Goal: Information Seeking & Learning: Stay updated

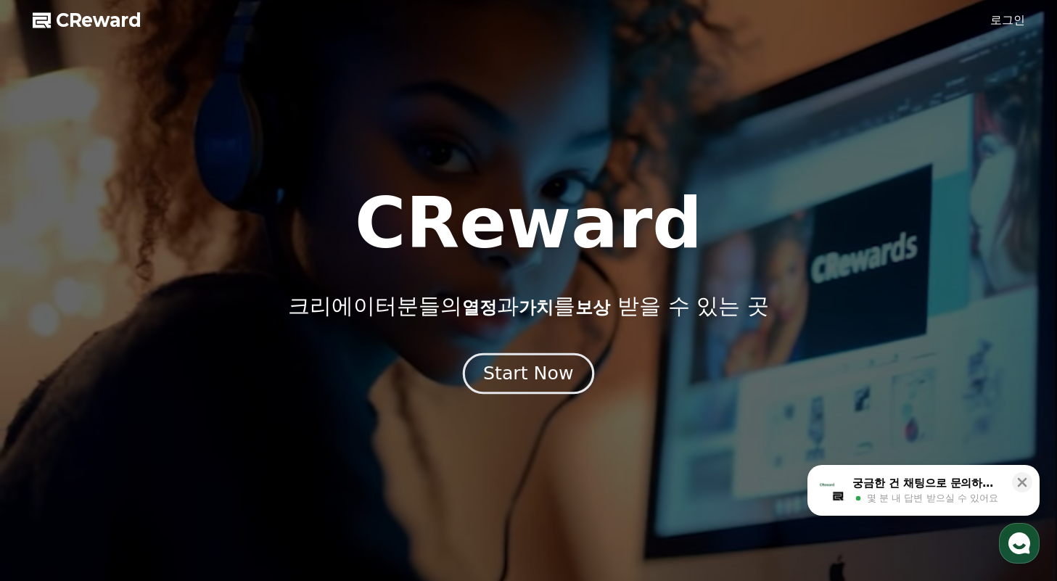
click at [536, 384] on div "Start Now" at bounding box center [528, 373] width 90 height 25
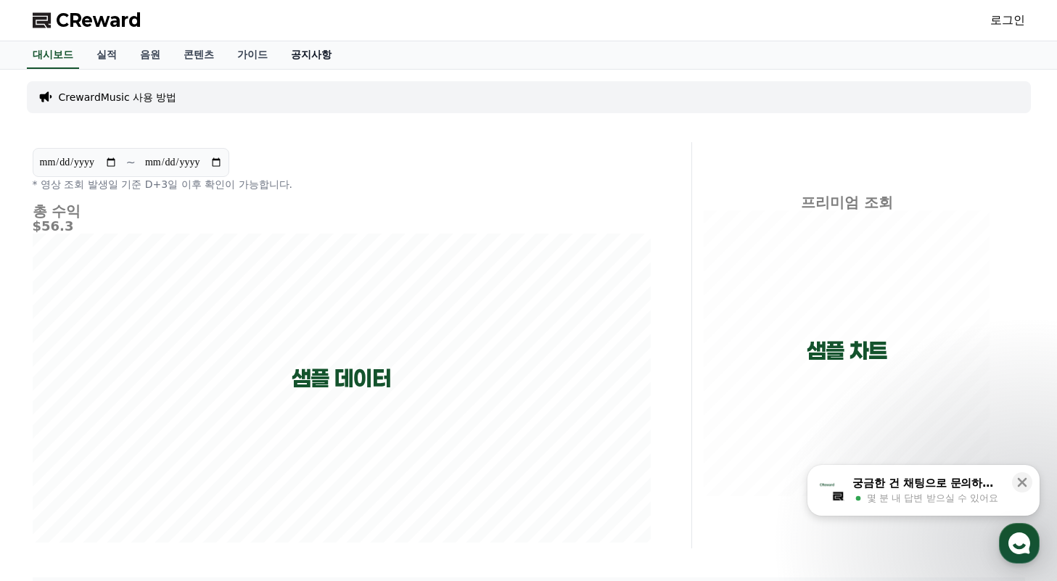
click at [288, 41] on link "공지사항" at bounding box center [311, 55] width 64 height 28
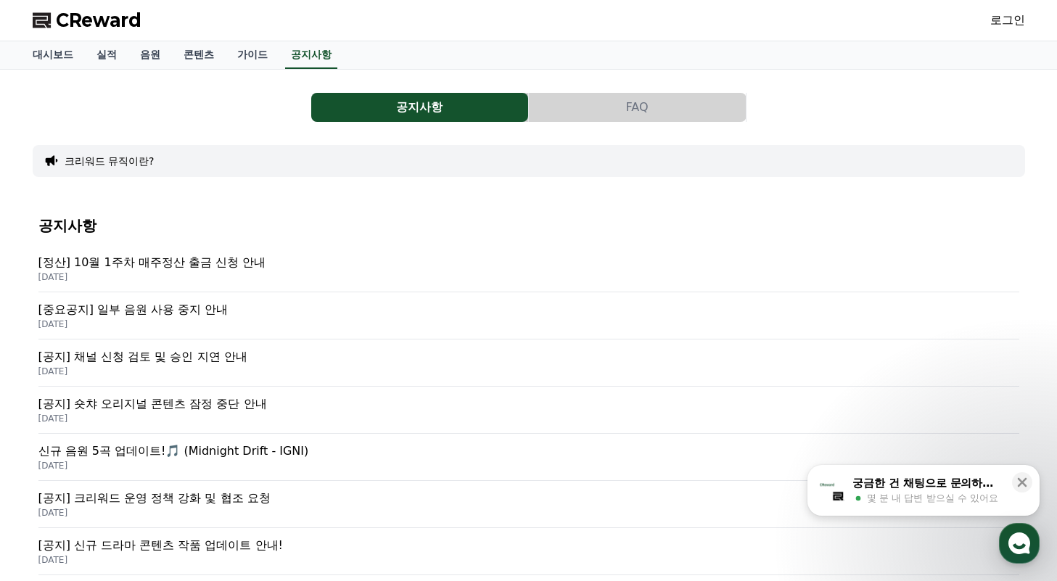
click at [194, 310] on p "[중요공지] 일부 음원 사용 중지 안내" at bounding box center [528, 309] width 981 height 17
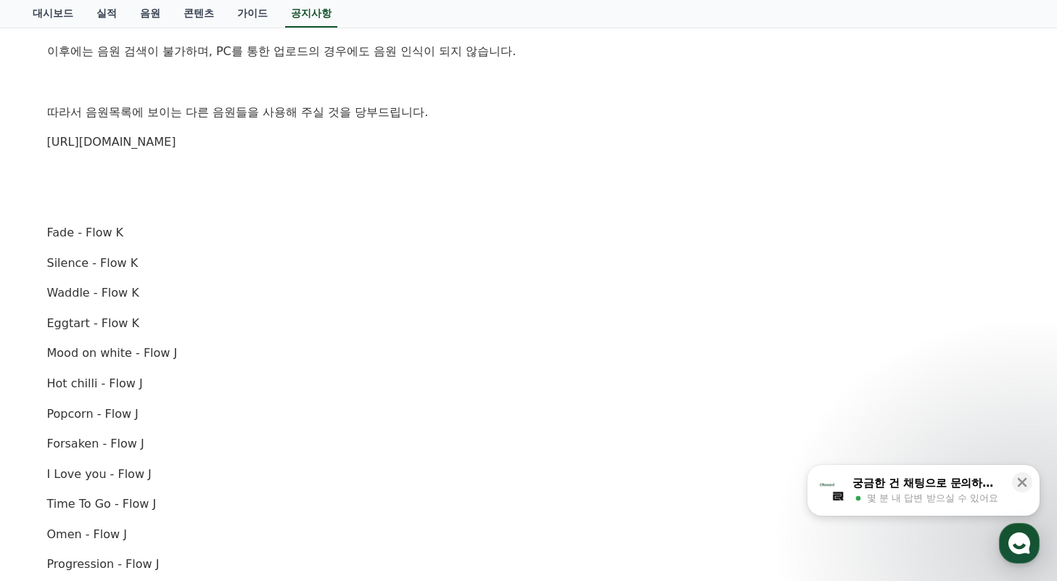
scroll to position [396, 0]
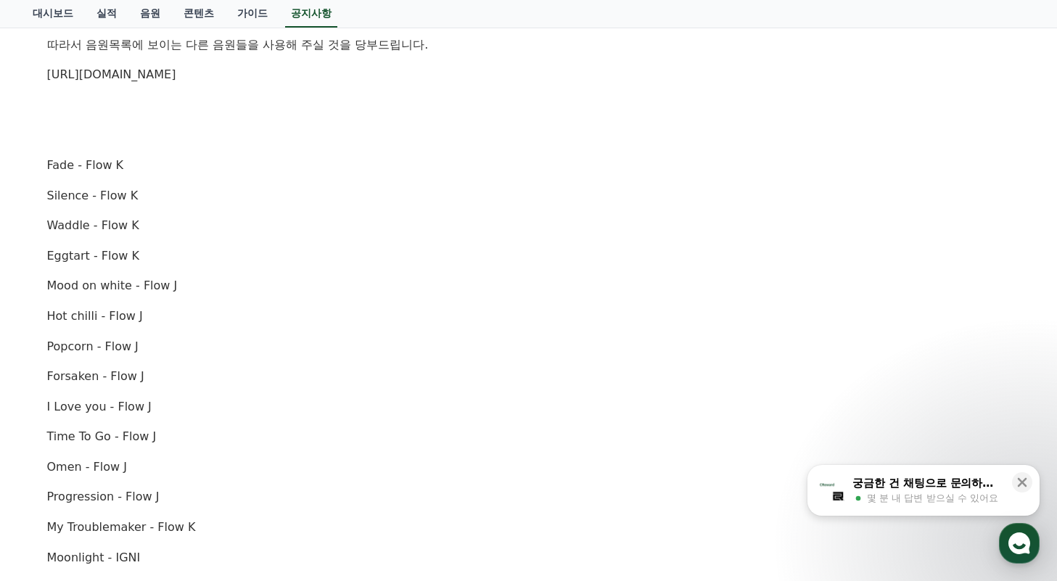
click at [176, 69] on link "https://creward.net/music/list/public" at bounding box center [111, 74] width 129 height 14
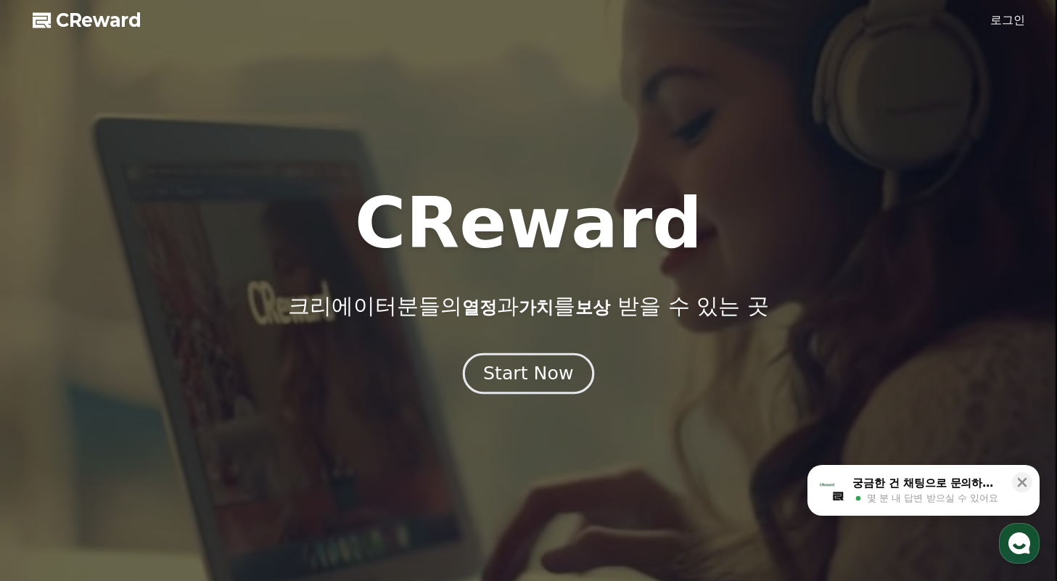
click at [504, 354] on button "Start Now" at bounding box center [528, 372] width 131 height 41
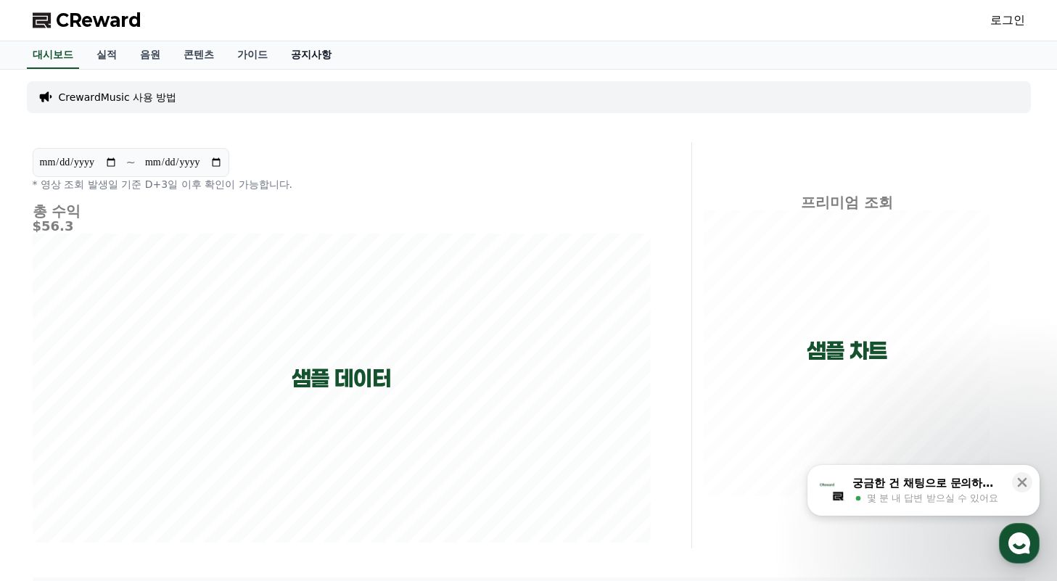
click at [281, 51] on link "공지사항" at bounding box center [311, 55] width 64 height 28
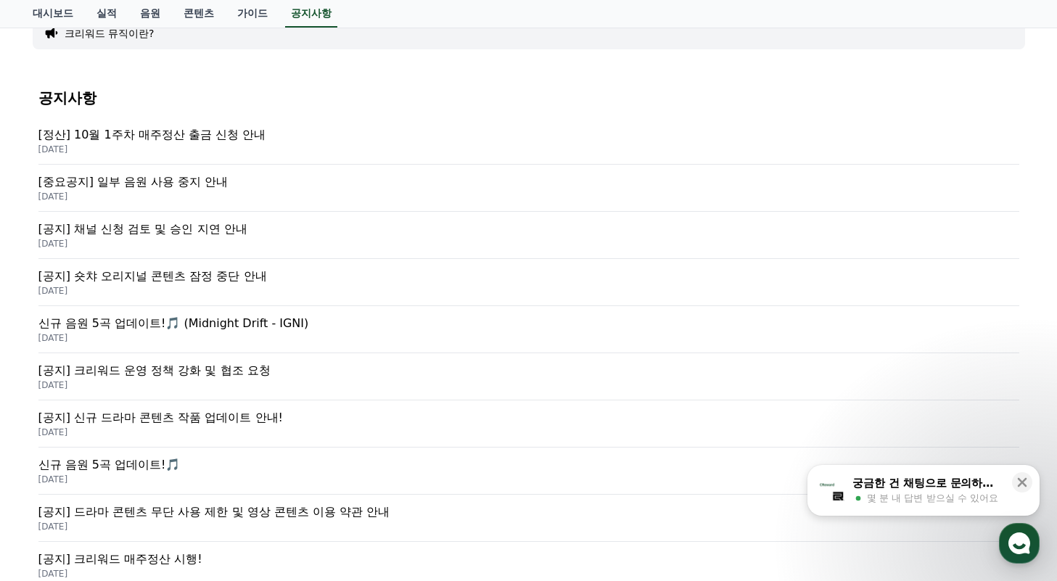
scroll to position [217, 0]
